Goal: Check status: Check status

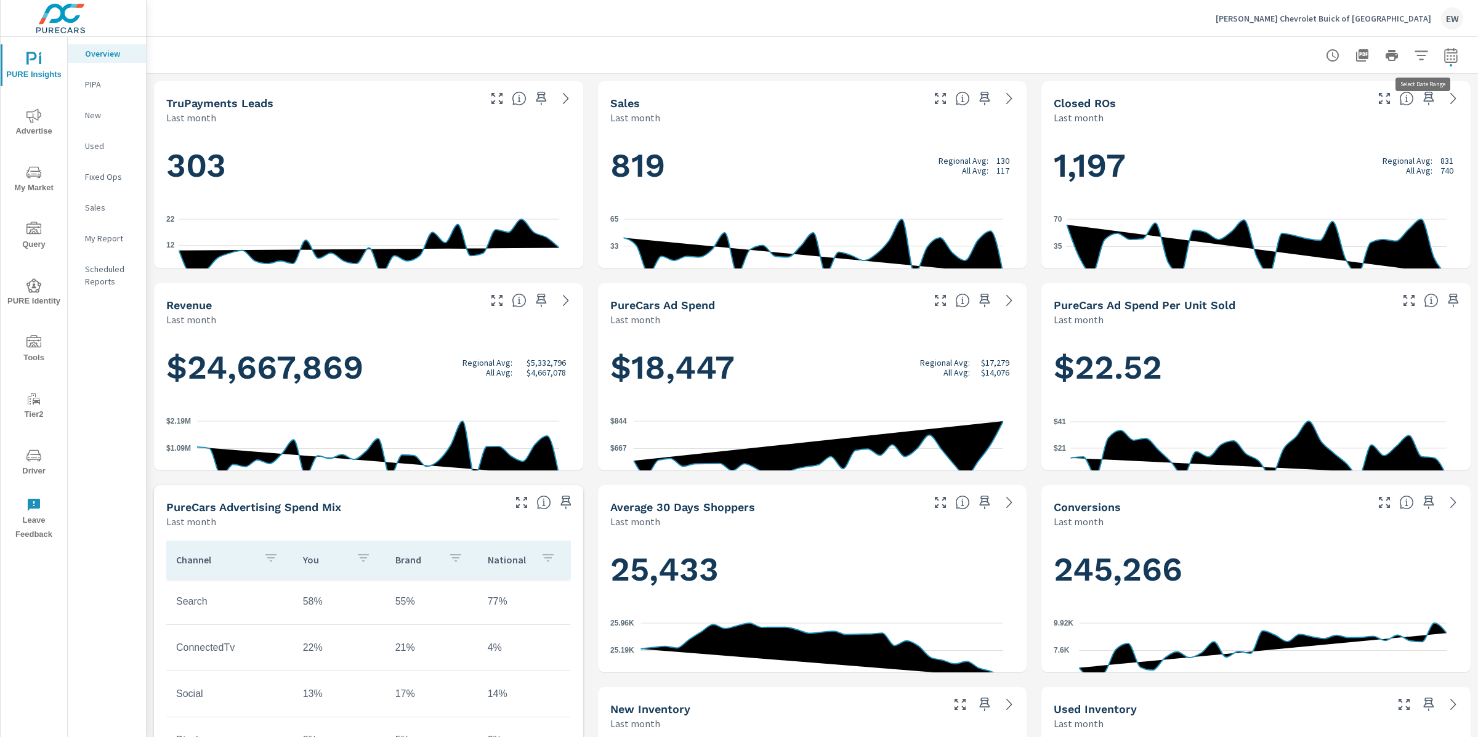
click at [1447, 55] on icon "button" at bounding box center [1451, 57] width 8 height 5
click at [1306, 115] on select "Custom [DATE] Last week Last 7 days Last 14 days Last 30 days Last 45 days Last…" at bounding box center [1340, 108] width 123 height 25
click at [1279, 96] on select "Custom [DATE] Last week Last 7 days Last 14 days Last 30 days Last 45 days Last…" at bounding box center [1340, 108] width 123 height 25
select select "Last 14 days"
click at [1315, 182] on span "Apply" at bounding box center [1314, 176] width 51 height 12
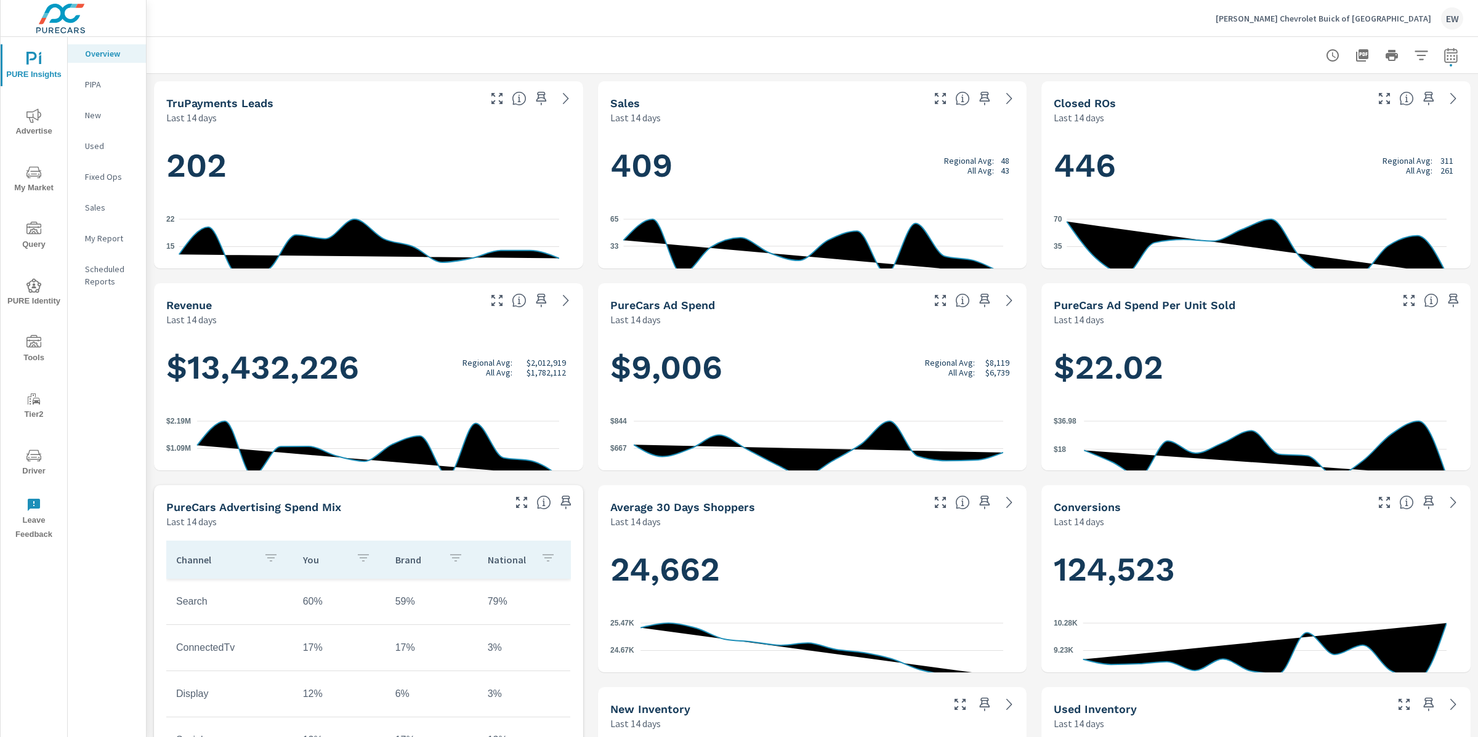
click at [1444, 59] on icon "button" at bounding box center [1451, 55] width 15 height 15
click at [1353, 109] on select "Custom [DATE] Last week Last 7 days Last 14 days Last 30 days Last 45 days Last…" at bounding box center [1340, 108] width 123 height 25
click at [1279, 96] on select "Custom [DATE] Last week Last 7 days Last 14 days Last 30 days Last 45 days Last…" at bounding box center [1340, 108] width 123 height 25
select select "Last 45 days"
click at [1315, 181] on span "Apply" at bounding box center [1314, 176] width 51 height 12
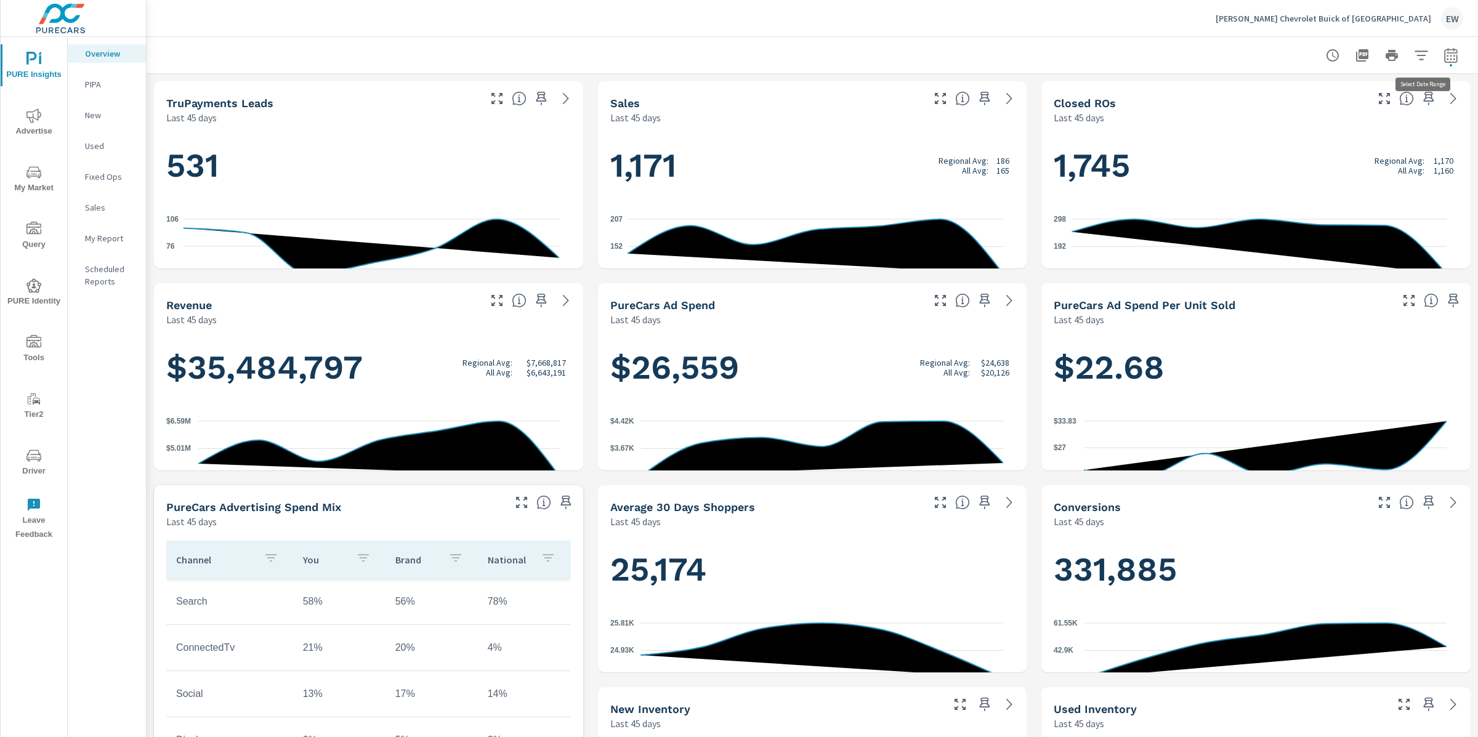
click at [1444, 56] on icon "button" at bounding box center [1451, 55] width 15 height 15
click at [1376, 105] on select "Custom [DATE] Last week Last 7 days Last 14 days Last 30 days Last 45 days Last…" at bounding box center [1340, 108] width 123 height 25
click at [1279, 96] on select "Custom [DATE] Last week Last 7 days Last 14 days Last 30 days Last 45 days Last…" at bounding box center [1340, 108] width 123 height 25
select select "Last 60 days"
click at [1324, 179] on span "Apply" at bounding box center [1314, 176] width 51 height 12
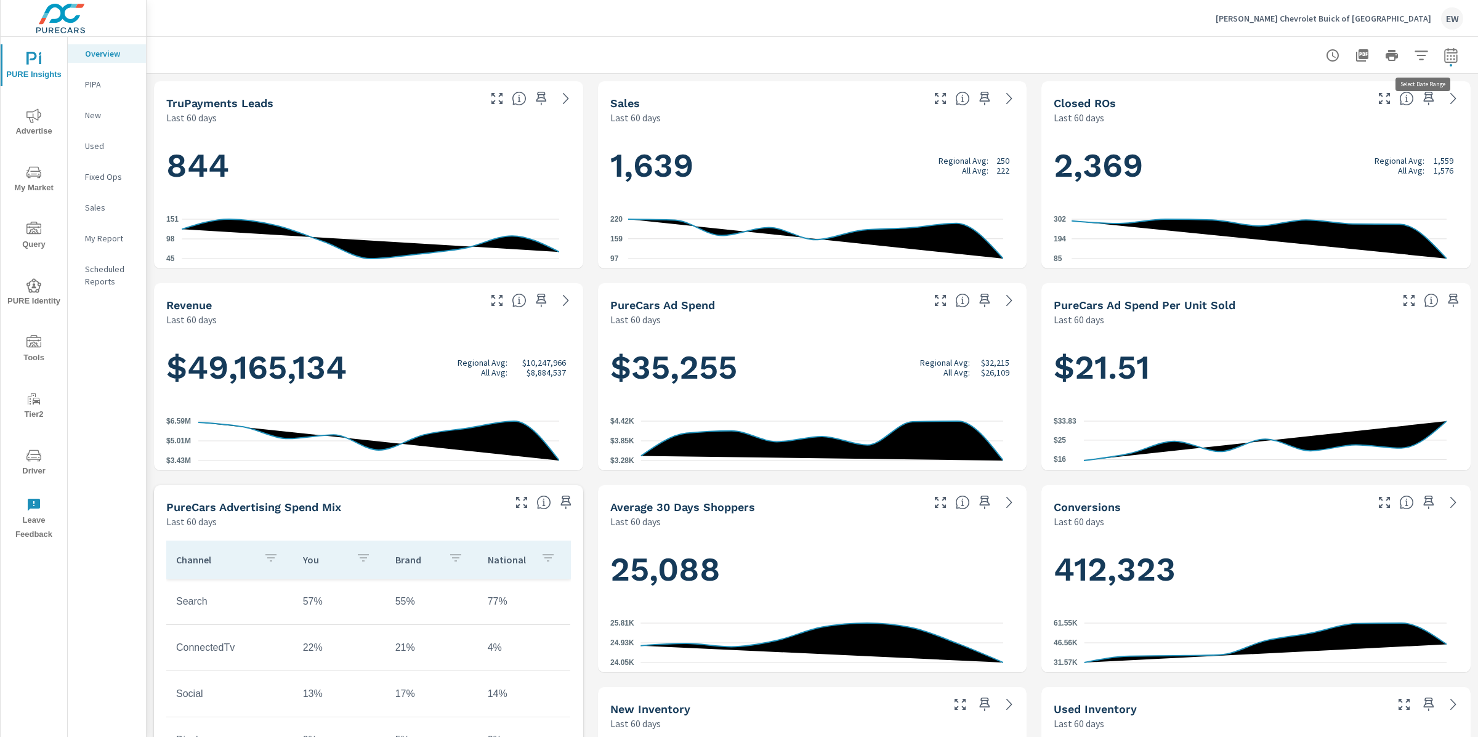
click at [1444, 51] on icon "button" at bounding box center [1451, 55] width 15 height 15
click at [1344, 118] on select "Custom [DATE] Last week Last 7 days Last 14 days Last 30 days Last 45 days Last…" at bounding box center [1340, 108] width 123 height 25
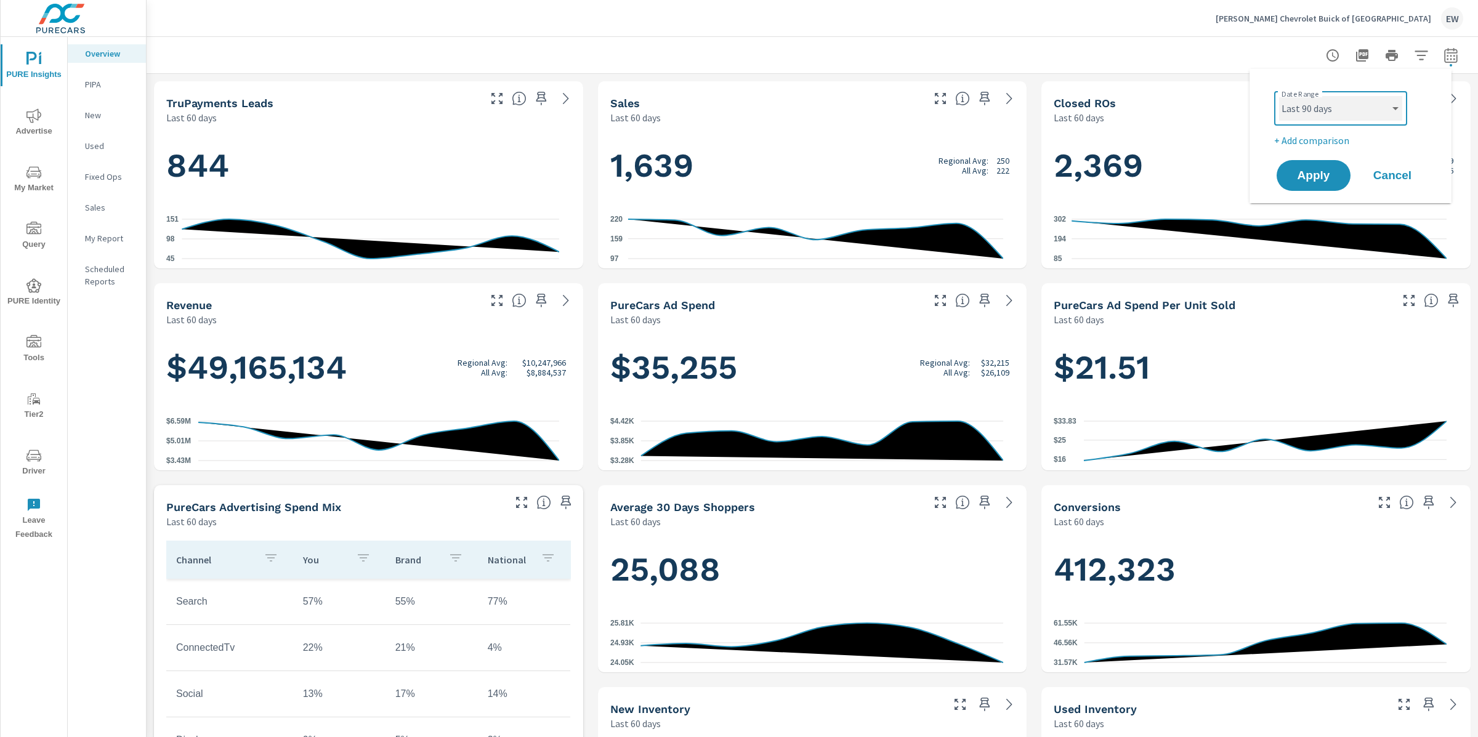
click at [1279, 96] on select "Custom [DATE] Last week Last 7 days Last 14 days Last 30 days Last 45 days Last…" at bounding box center [1340, 108] width 123 height 25
select select "Last 90 days"
click at [1302, 182] on span "Apply" at bounding box center [1314, 176] width 51 height 12
